Goal: Information Seeking & Learning: Learn about a topic

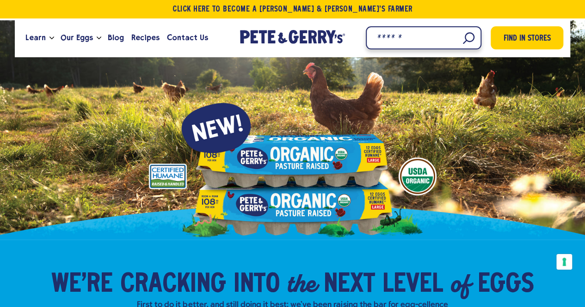
click at [462, 37] on input "Search" at bounding box center [424, 37] width 116 height 23
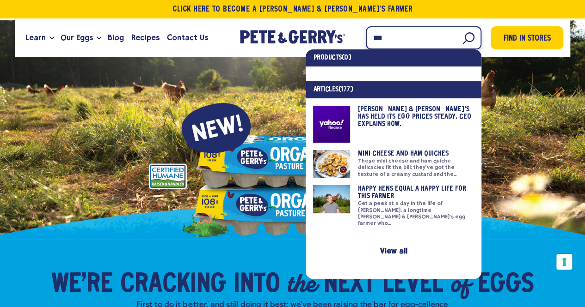
type input "***"
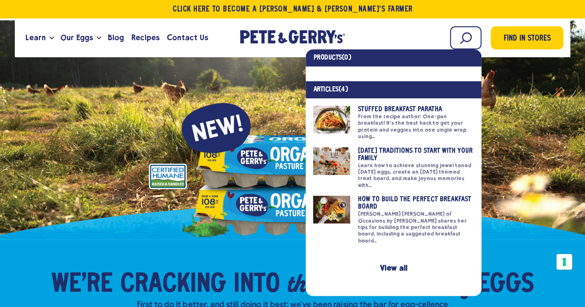
click at [254, 103] on div at bounding box center [292, 129] width 585 height 219
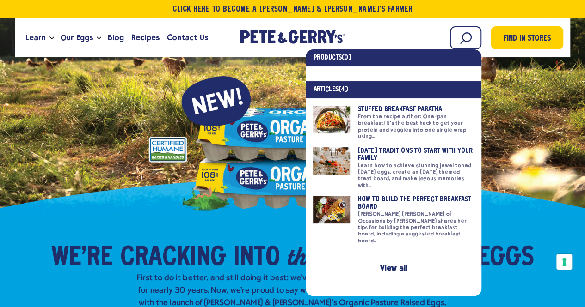
scroll to position [46, 0]
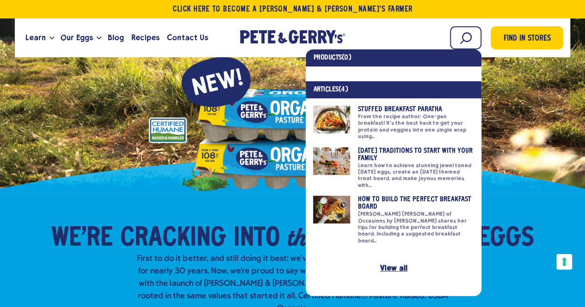
click at [389, 264] on link "View all" at bounding box center [393, 268] width 27 height 9
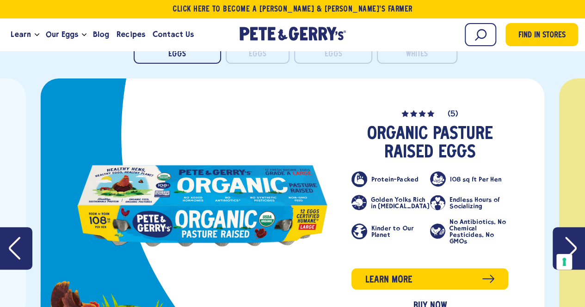
scroll to position [1895, 0]
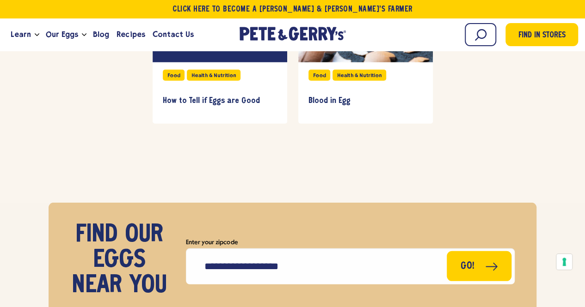
scroll to position [3004, 0]
